Goal: Transaction & Acquisition: Subscribe to service/newsletter

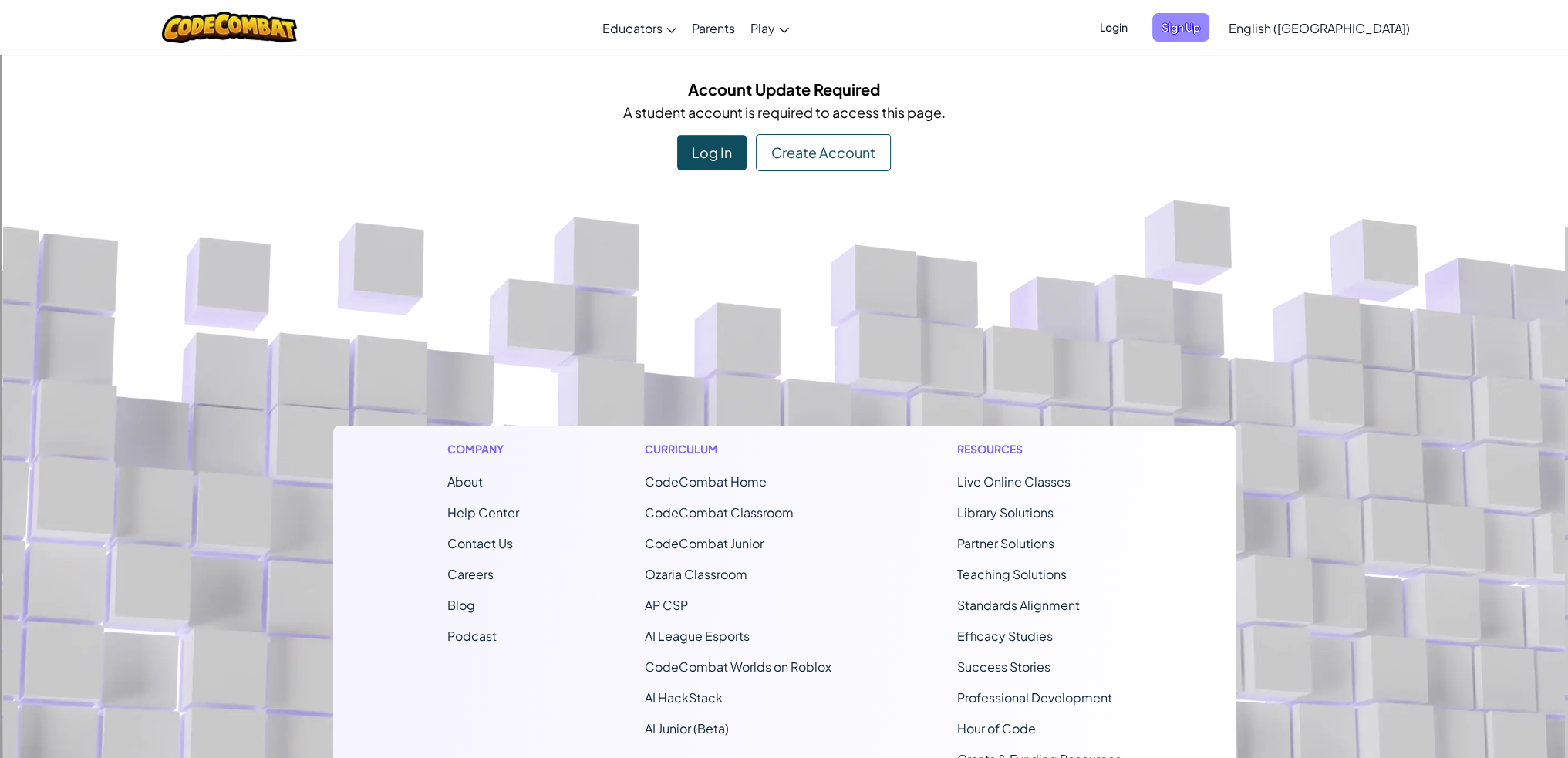
click at [1210, 33] on span "Sign Up" at bounding box center [1180, 27] width 57 height 29
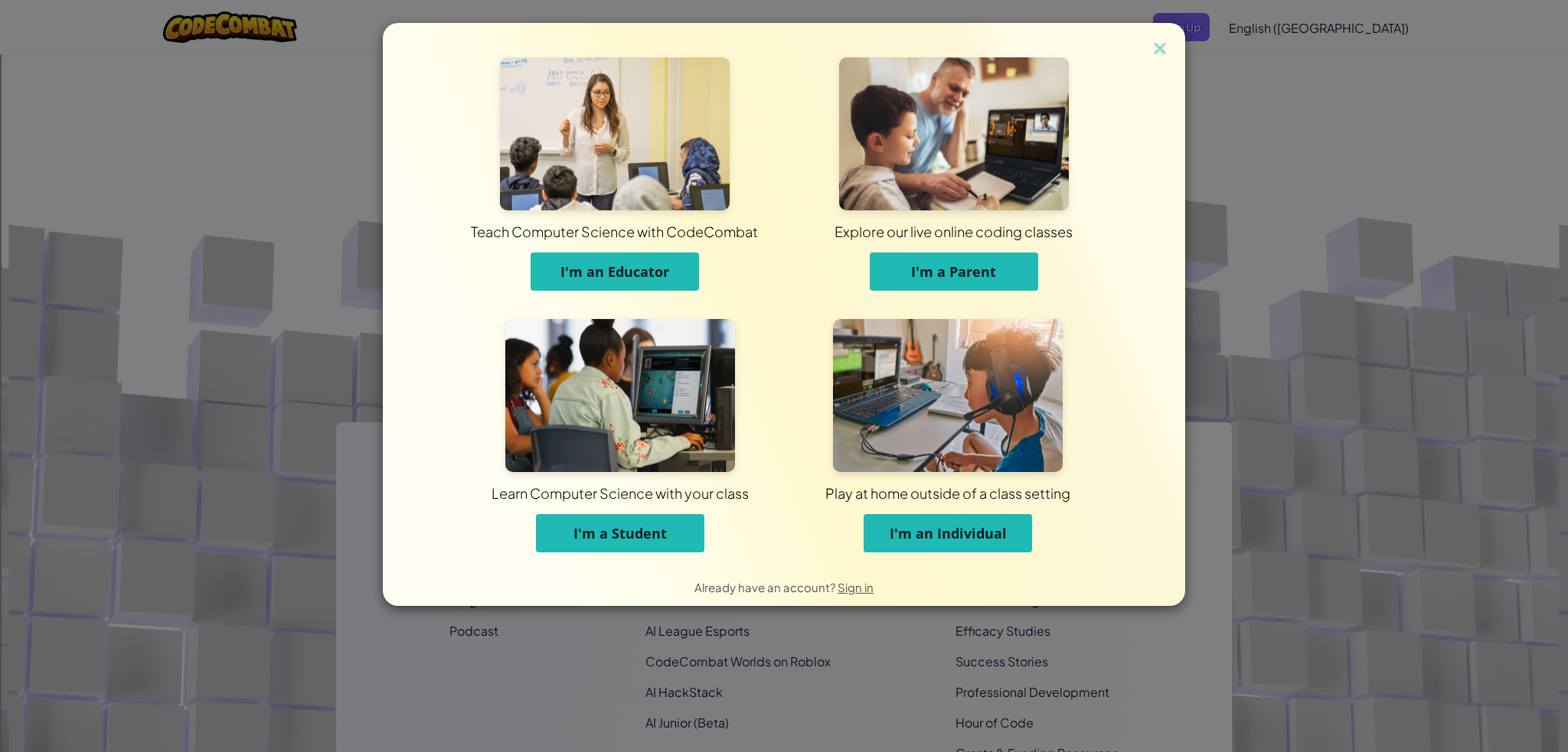
drag, startPoint x: 1179, startPoint y: 194, endPoint x: 1176, endPoint y: 186, distance: 8.5
click at [1179, 193] on div "Teach Computer Science with CodeCombat I'm an Educator Explore our live online …" at bounding box center [784, 295] width 803 height 545
click at [1157, 55] on img at bounding box center [1159, 49] width 20 height 23
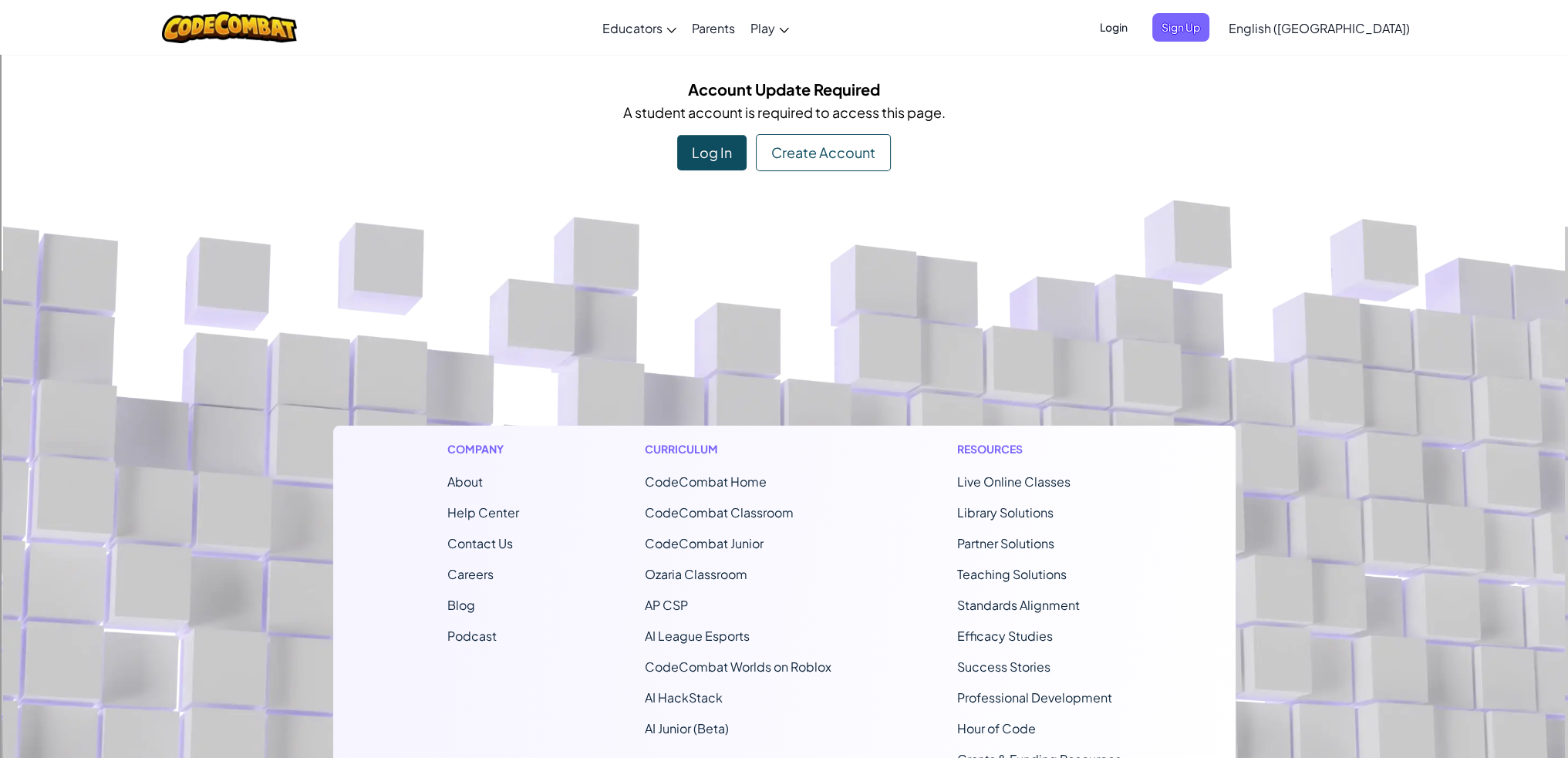
click at [1137, 31] on span "Login" at bounding box center [1113, 27] width 47 height 29
